Goal: Find specific page/section: Find specific page/section

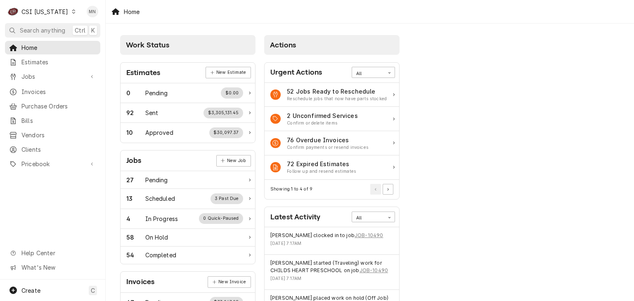
click at [53, 12] on div "CSI Kentucky" at bounding box center [44, 11] width 47 height 9
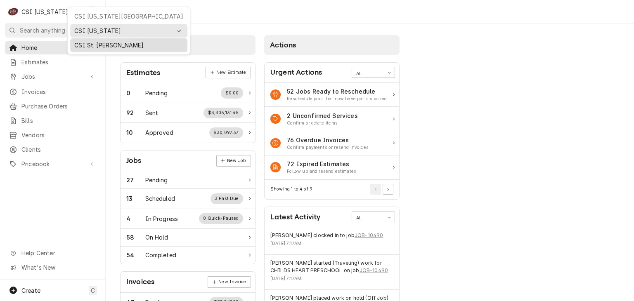
click at [88, 43] on div "CSI St. [PERSON_NAME]" at bounding box center [128, 45] width 109 height 9
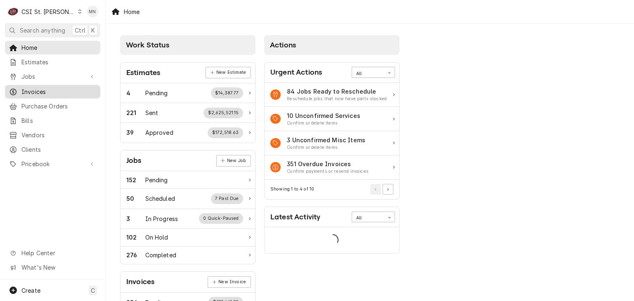
click at [38, 90] on span "Invoices" at bounding box center [58, 92] width 75 height 9
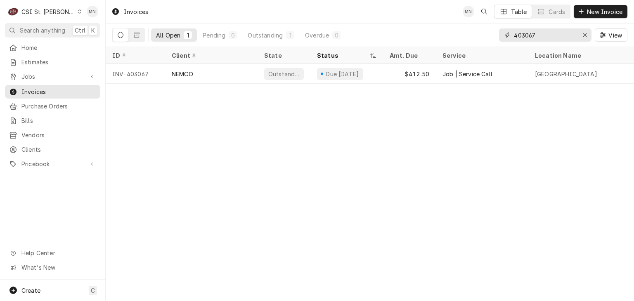
drag, startPoint x: 537, startPoint y: 34, endPoint x: 493, endPoint y: 27, distance: 44.3
click at [493, 27] on div "All Open 1 Pending 0 Outstanding 1 Overdue 0 403067 View" at bounding box center [369, 35] width 515 height 23
type input "403088"
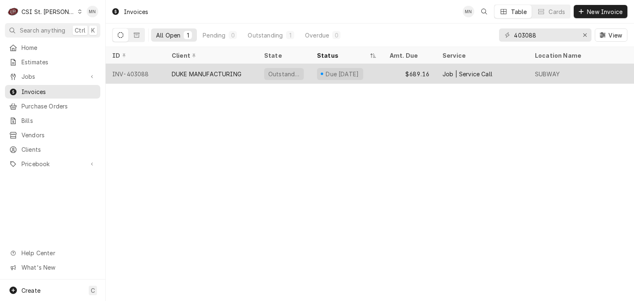
click at [219, 73] on div "DUKE MANUFACTURING" at bounding box center [207, 74] width 70 height 9
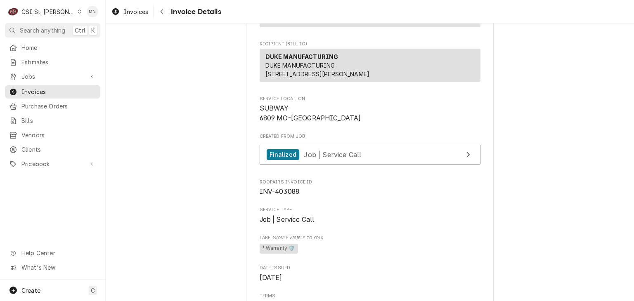
scroll to position [83, 0]
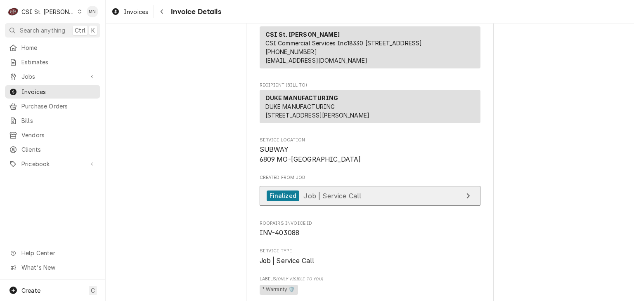
click at [378, 206] on link "Finalized Job | Service Call" at bounding box center [370, 196] width 221 height 20
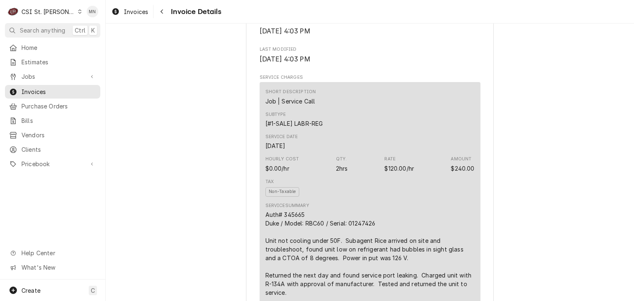
scroll to position [537, 0]
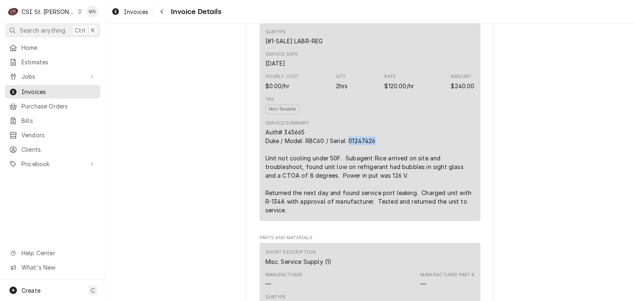
drag, startPoint x: 373, startPoint y: 168, endPoint x: 349, endPoint y: 164, distance: 24.7
click at [349, 164] on div "Auth# 345665 Duke / Model: RBC60 / Serial: 01247426 Unit not cooling under 50F.…" at bounding box center [370, 171] width 209 height 87
copy div "01247426"
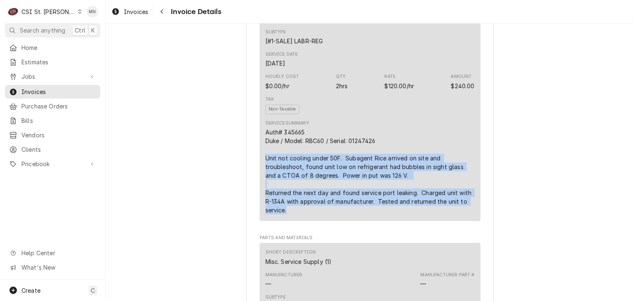
drag, startPoint x: 264, startPoint y: 183, endPoint x: 438, endPoint y: 233, distance: 180.9
click at [438, 215] on div "Auth# 345665 Duke / Model: RBC60 / Serial: 01247426 Unit not cooling under 50F.…" at bounding box center [370, 171] width 209 height 87
copy div "Unit not cooling under 50F. Subagent Rice arrived on site and troubleshoot, fou…"
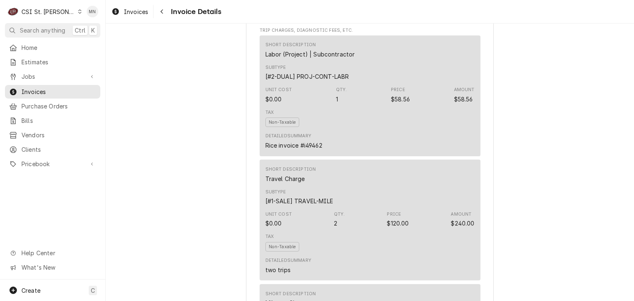
scroll to position [950, 0]
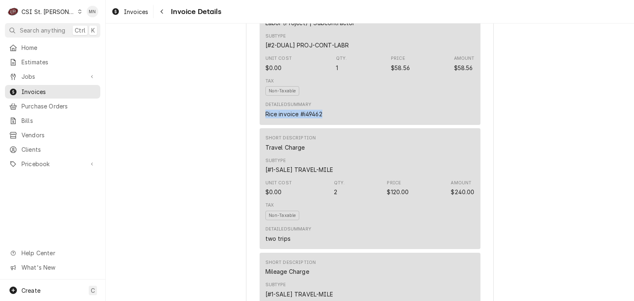
drag, startPoint x: 321, startPoint y: 136, endPoint x: 263, endPoint y: 137, distance: 58.7
click at [266, 121] on div "Detailed Summary Rice invoice #i49462" at bounding box center [370, 110] width 209 height 22
copy div "Rice invoice #i49462"
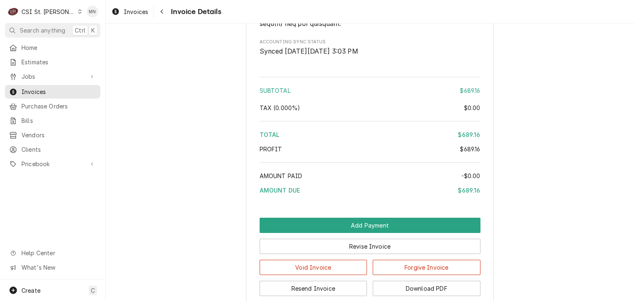
scroll to position [1776, 0]
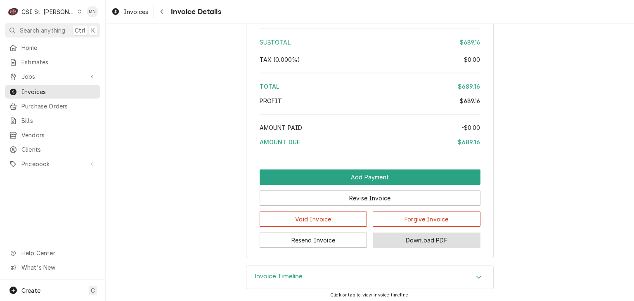
click at [436, 248] on button "Download PDF" at bounding box center [427, 240] width 108 height 15
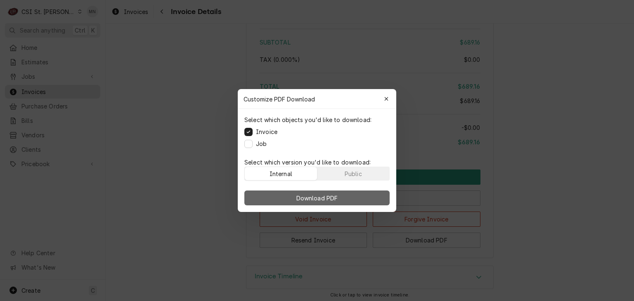
click at [320, 199] on span "Download PDF" at bounding box center [317, 198] width 45 height 9
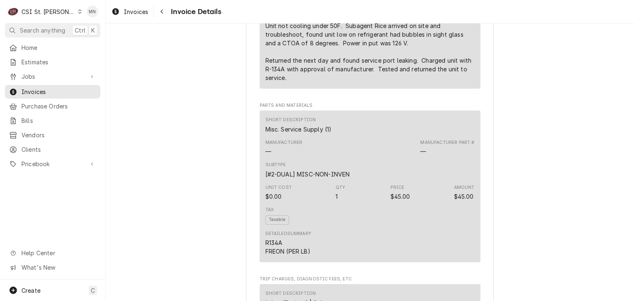
scroll to position [661, 0]
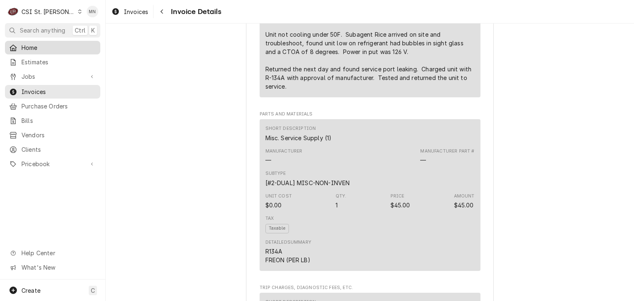
click at [29, 49] on span "Home" at bounding box center [58, 47] width 75 height 9
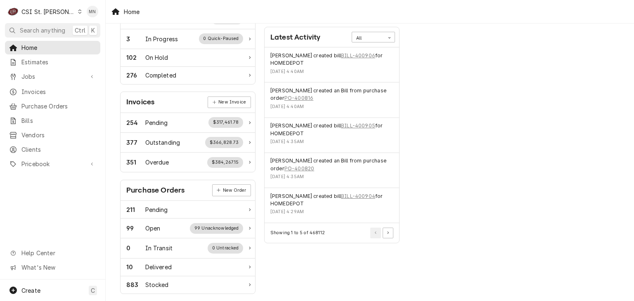
scroll to position [206, 0]
